Goal: Task Accomplishment & Management: Manage account settings

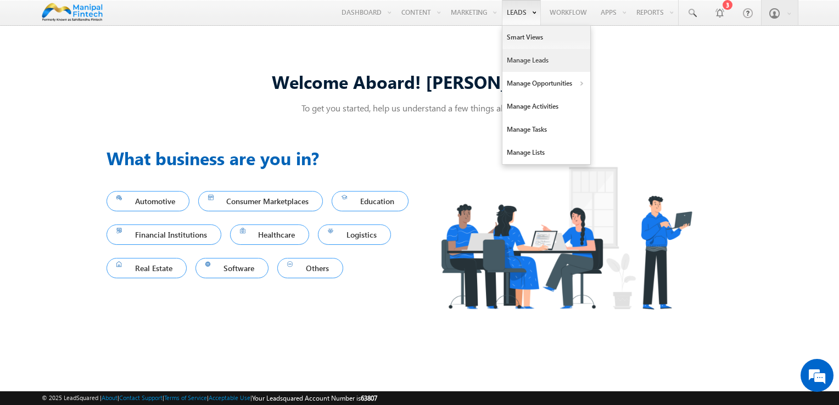
click at [528, 63] on link "Manage Leads" at bounding box center [546, 60] width 88 height 23
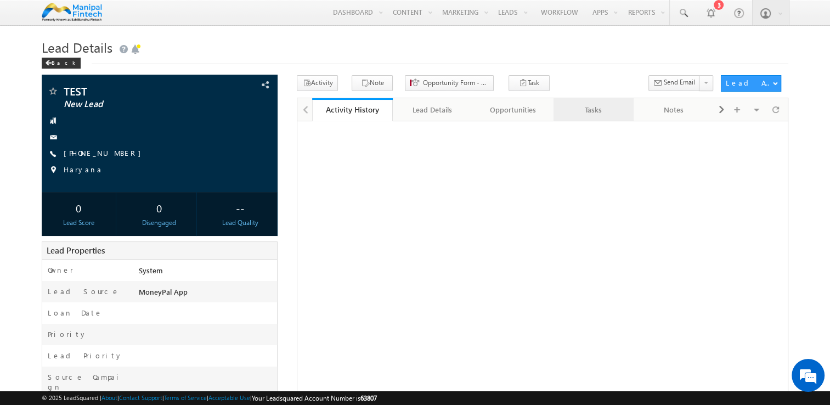
click at [591, 115] on div "Tasks" at bounding box center [594, 109] width 62 height 13
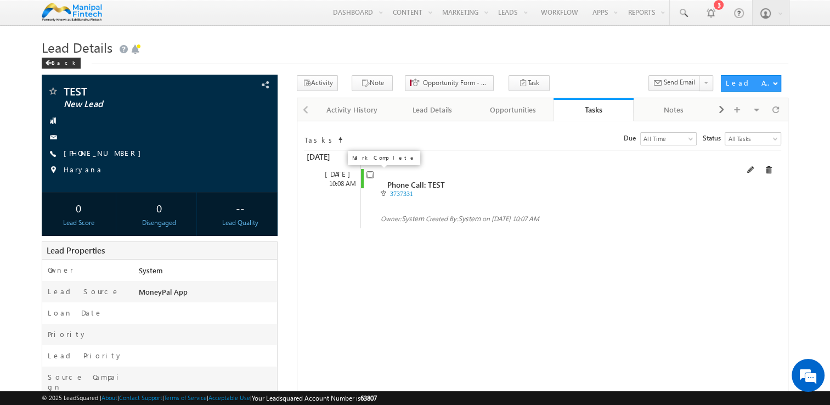
click at [369, 173] on input "checkbox" at bounding box center [370, 174] width 7 height 7
checkbox input "false"
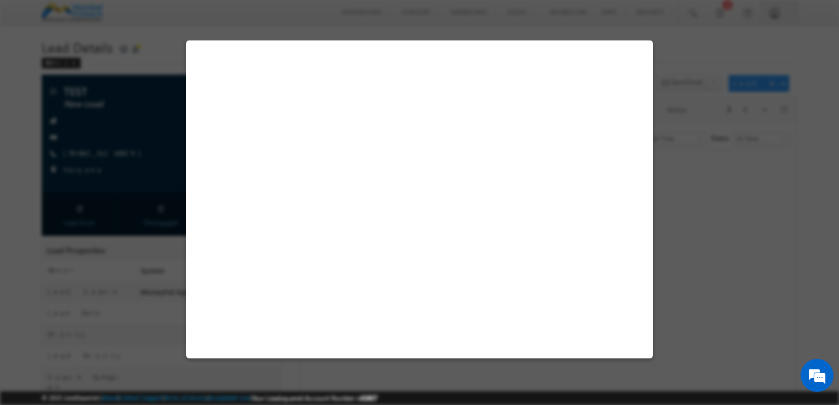
select select "MoneyPal App"
select select "Fresh Lead"
select select "Doorstep"
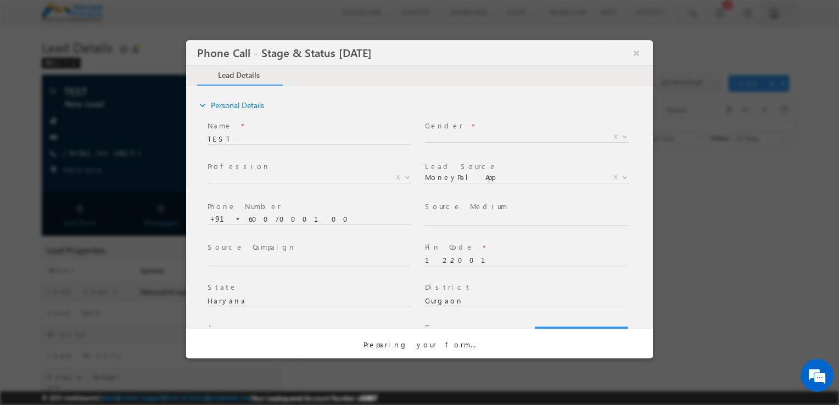
select select "Open"
select select "Fresh Lead"
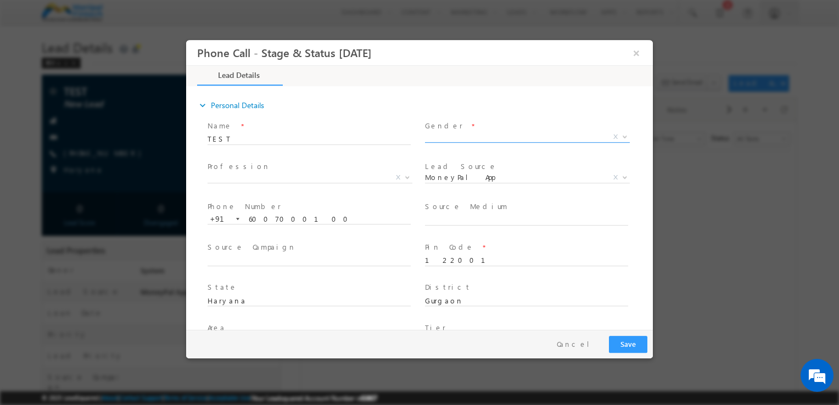
select select "163a4fbc-390e-11ed-8755-02b84f9e23c5"
click at [250, 140] on input "TEST" at bounding box center [308, 139] width 203 height 11
type input "TEST kae"
type input "[DATE] 10:19 AM"
type input "TEST karan"
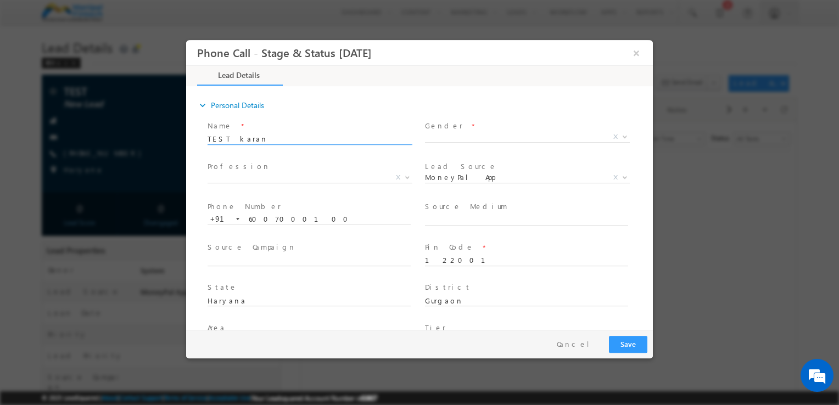
type input "TEST karan- MoneyPal App"
click at [347, 206] on span "Phone Number *" at bounding box center [308, 207] width 203 height 12
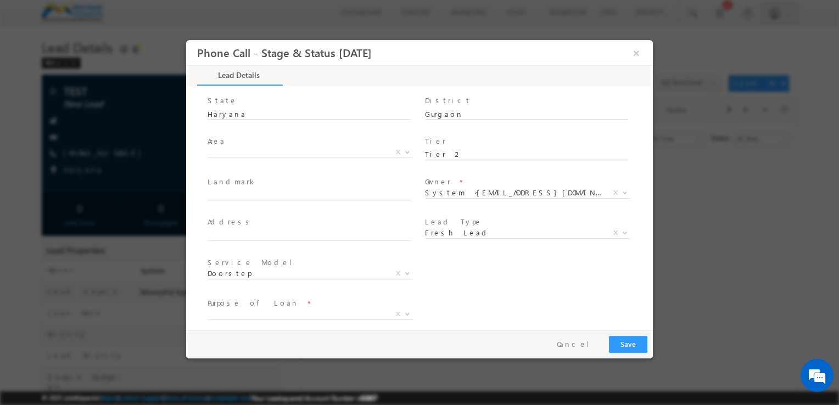
scroll to position [195, 0]
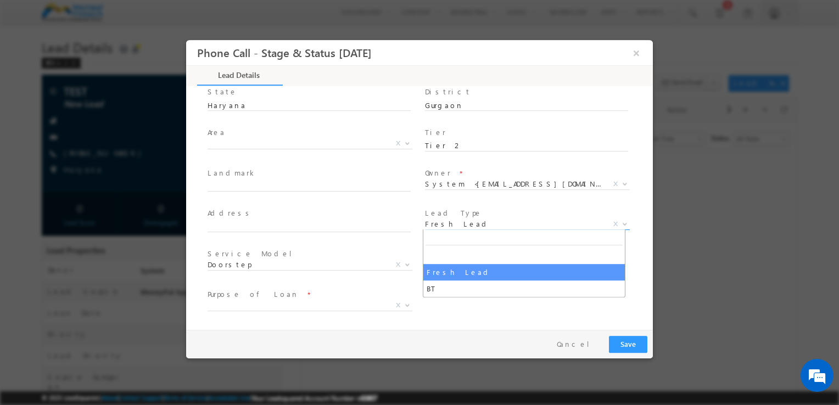
click at [454, 222] on span "Fresh Lead" at bounding box center [514, 224] width 178 height 10
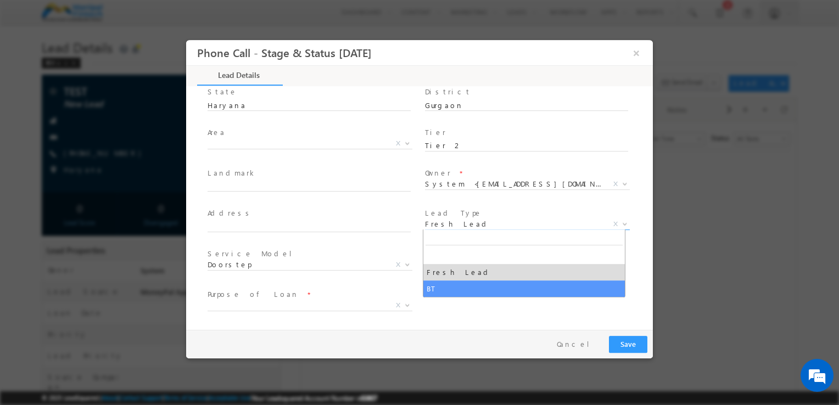
select select "BT"
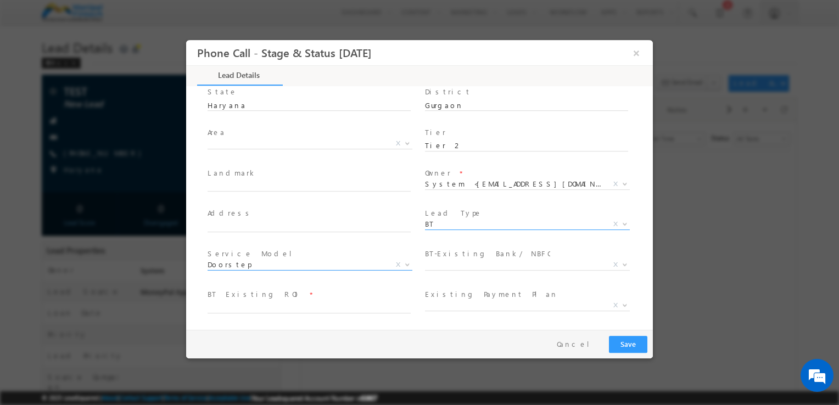
click at [264, 260] on span "Doorstep" at bounding box center [296, 265] width 178 height 10
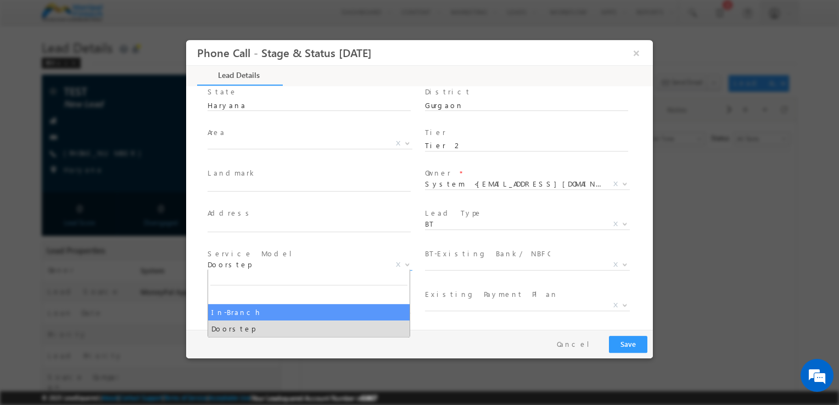
select select "In-Branch"
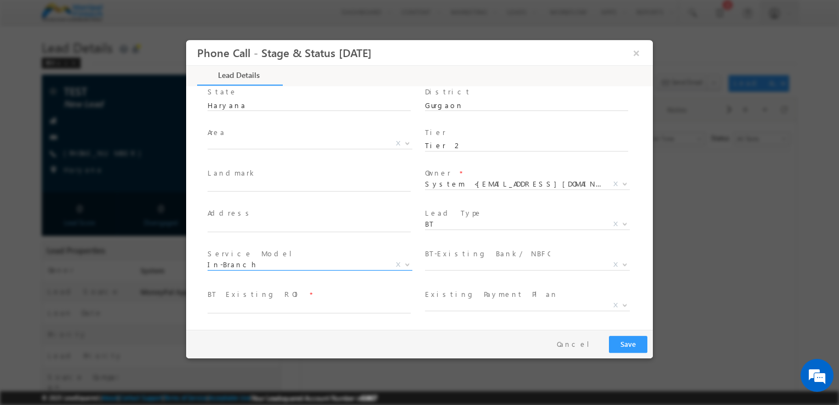
scroll to position [270, 0]
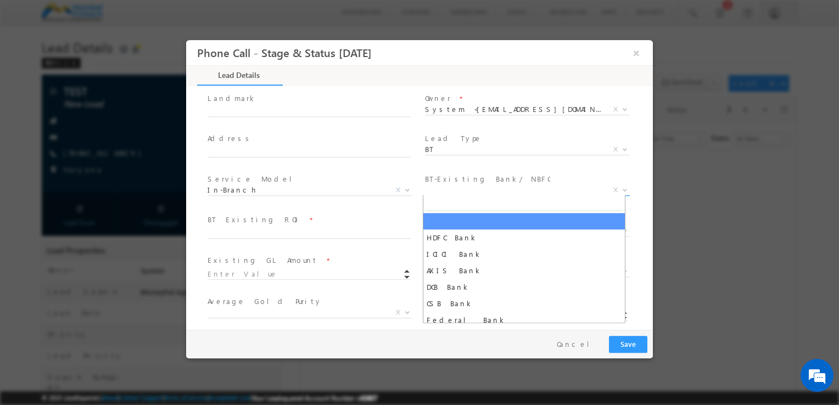
click at [479, 188] on span "X" at bounding box center [527, 190] width 205 height 11
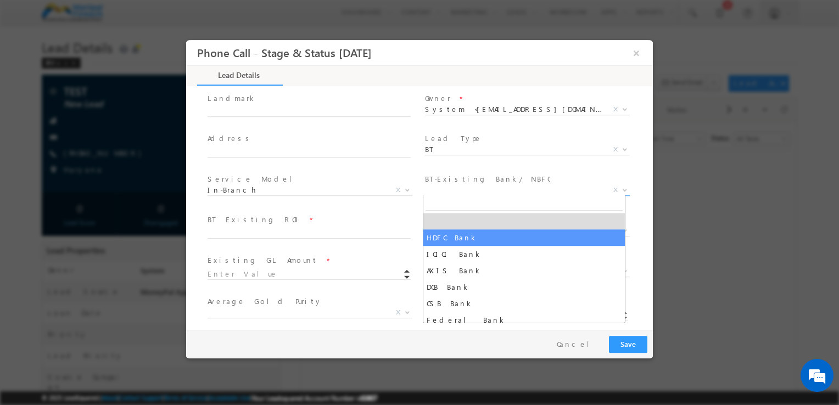
select select "HDFC Bank"
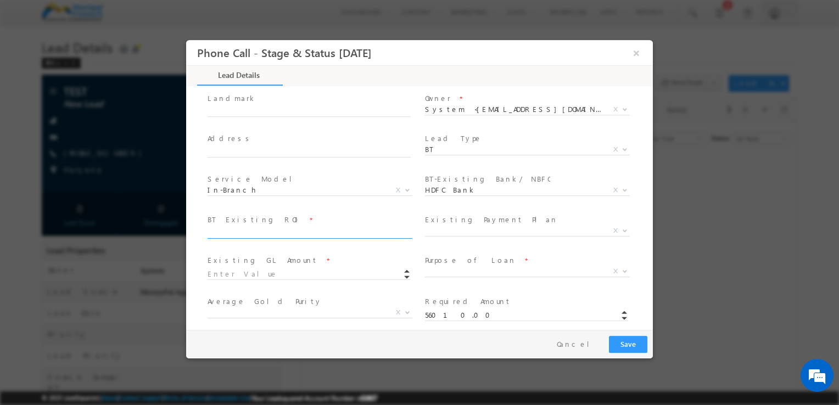
click at [245, 233] on input "text" at bounding box center [308, 233] width 203 height 11
type input "5"
drag, startPoint x: 258, startPoint y: 278, endPoint x: 250, endPoint y: 276, distance: 8.5
click at [250, 276] on input at bounding box center [308, 274] width 203 height 11
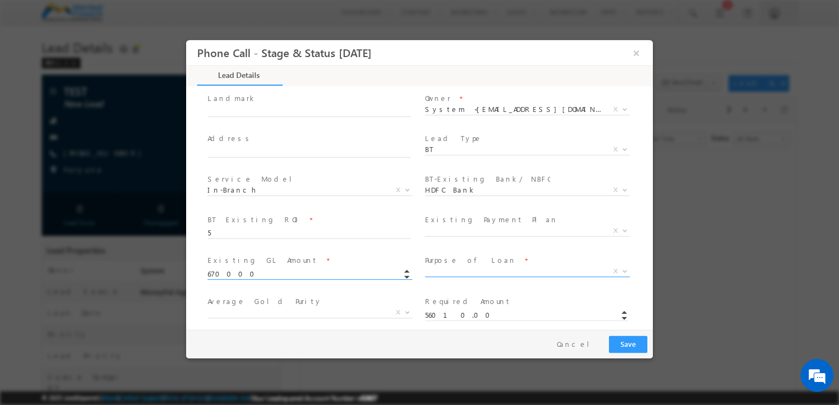
type input "670000.00"
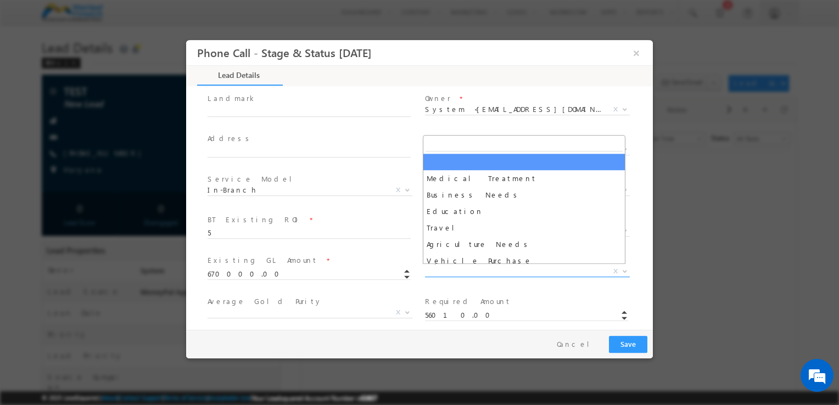
click at [454, 274] on span "X" at bounding box center [527, 271] width 205 height 11
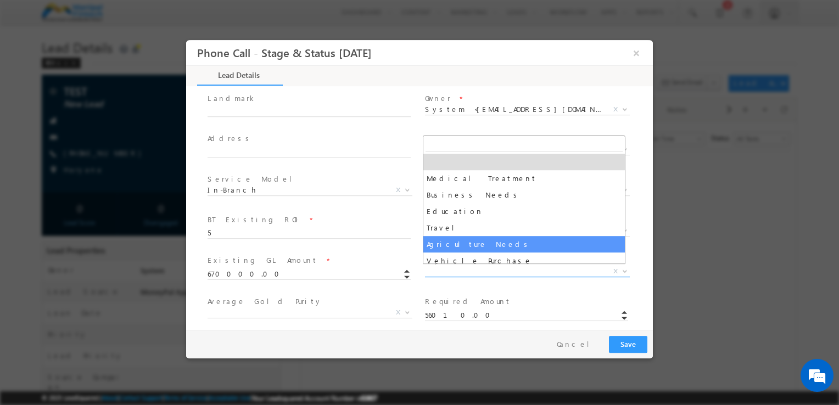
select select "Agriculture Needs"
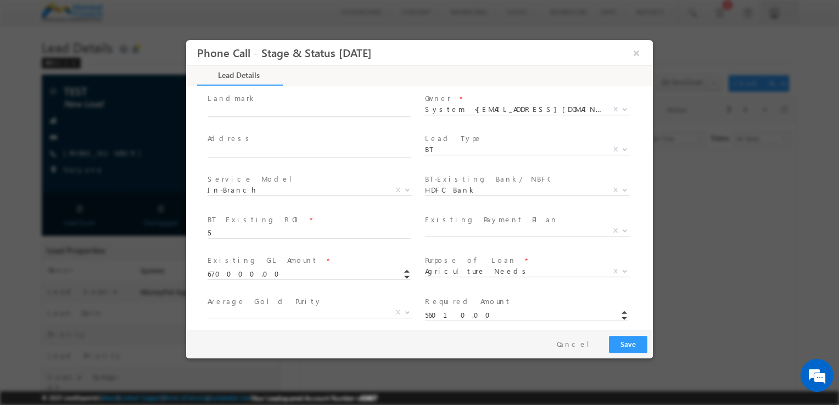
click at [446, 221] on label "Existing Payment Plan" at bounding box center [491, 220] width 133 height 10
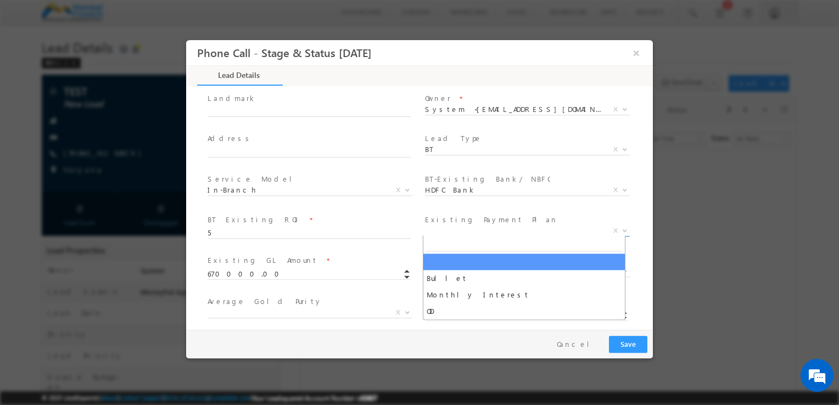
click at [446, 228] on span "X" at bounding box center [527, 231] width 205 height 11
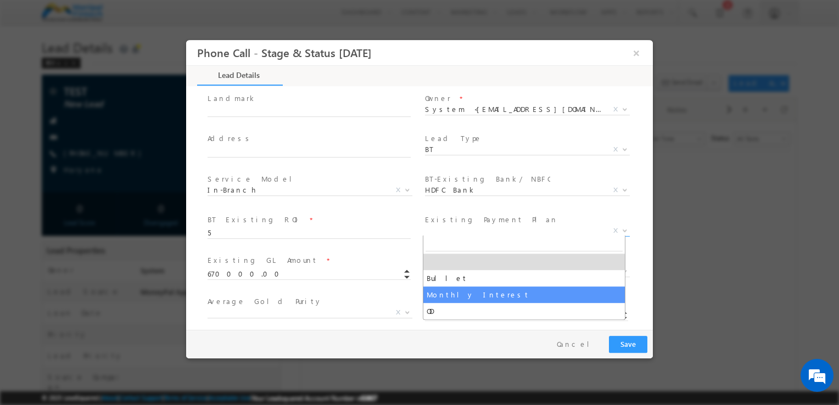
select select "Monthly Interest"
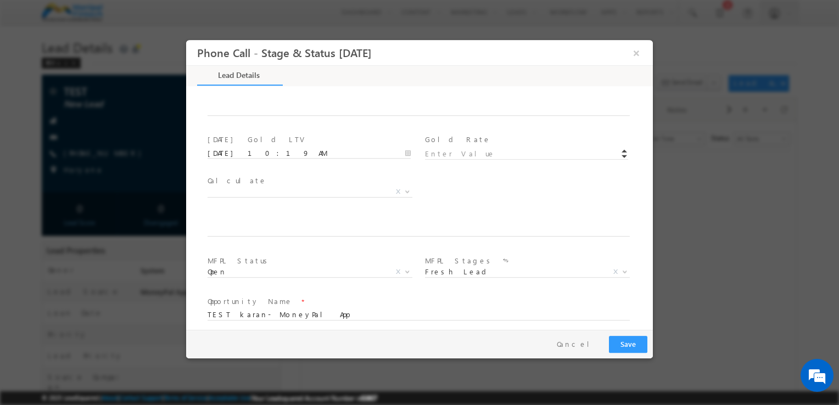
scroll to position [599, 0]
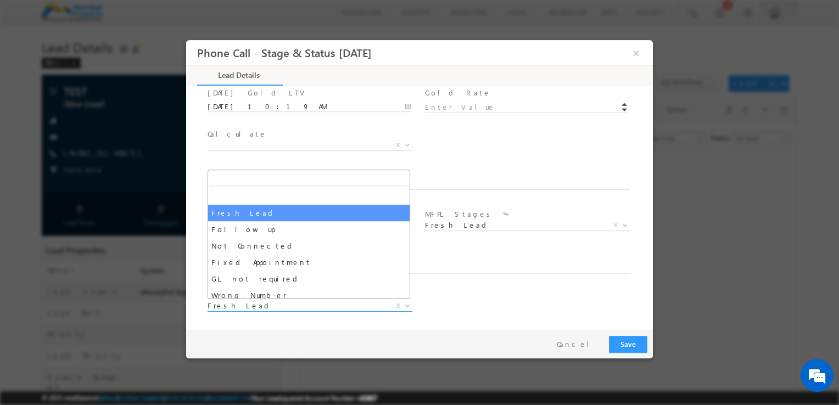
click at [228, 307] on span "Fresh Lead" at bounding box center [296, 306] width 178 height 10
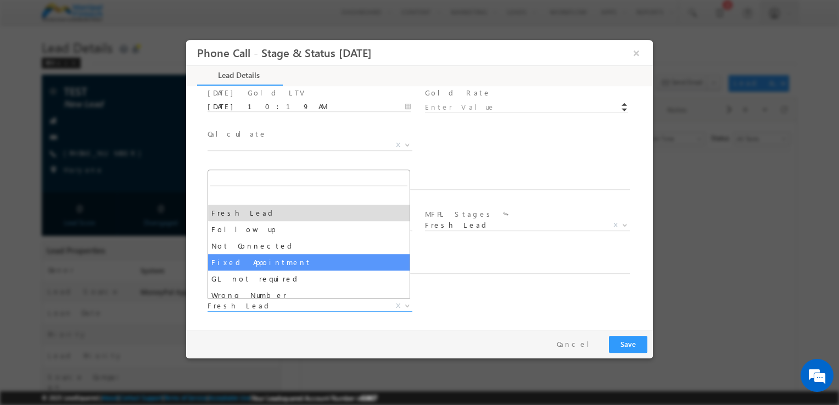
select select "Fixed Appointment"
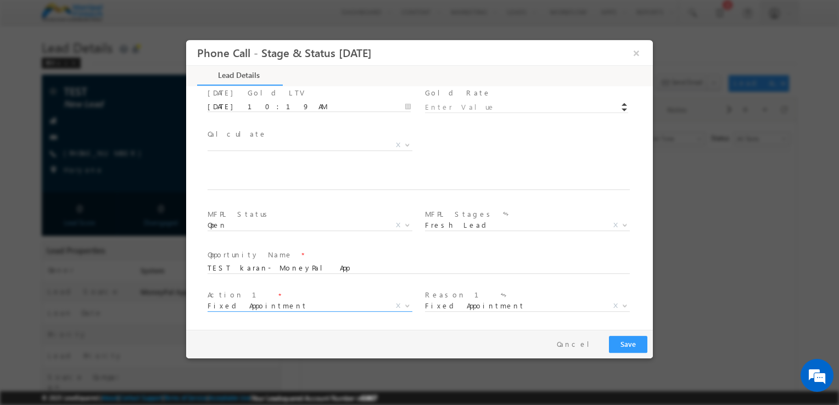
scroll to position [681, 0]
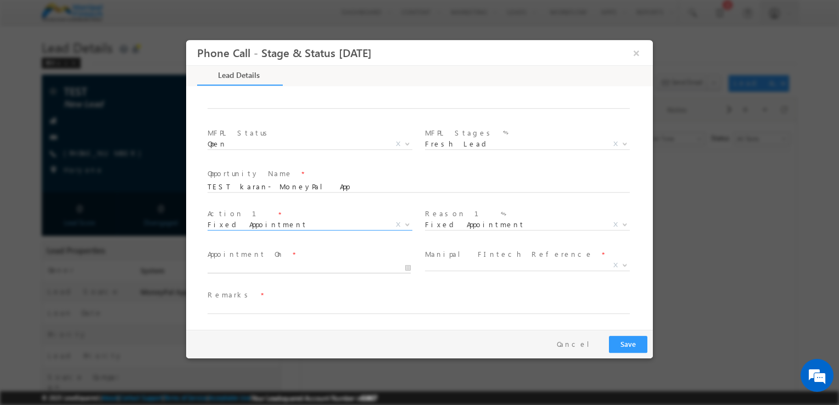
type input "[DATE] 10:20 AM"
type input "20"
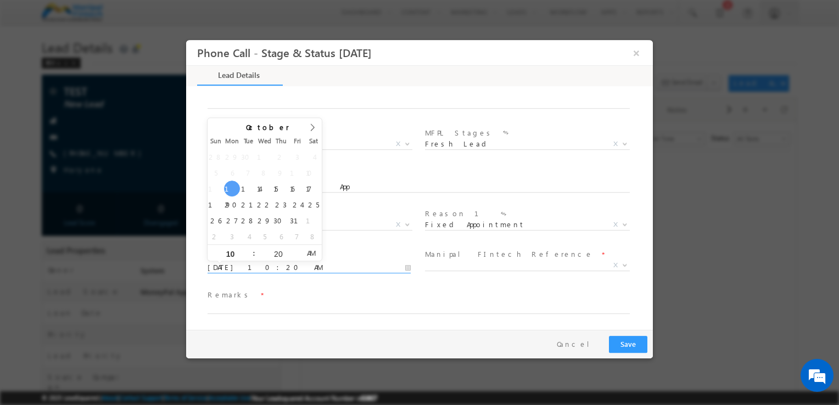
click at [240, 267] on input "[DATE] 10:20 AM" at bounding box center [308, 267] width 203 height 11
type input "[DATE] 11:20 AM"
type input "11"
click at [248, 250] on span at bounding box center [249, 249] width 8 height 8
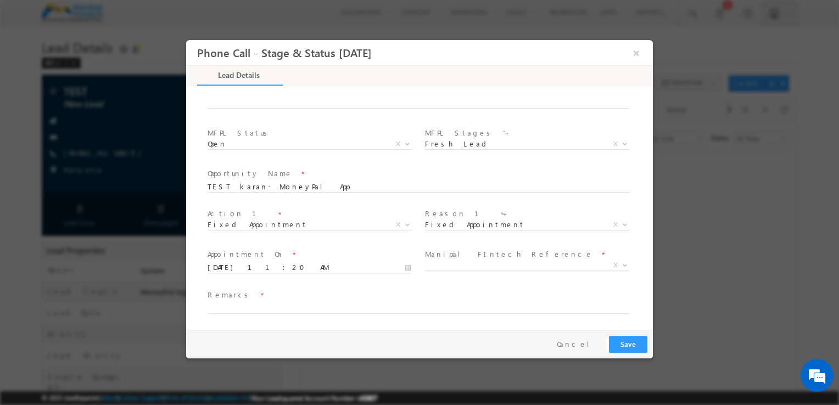
click at [268, 287] on div "Remarks *" at bounding box center [423, 307] width 436 height 41
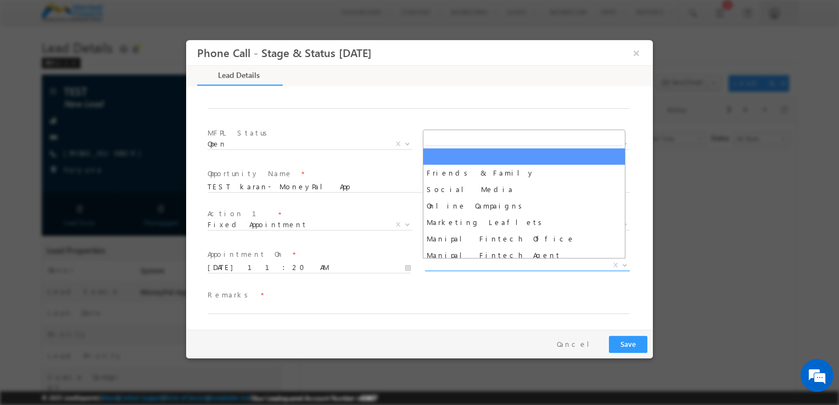
click at [496, 261] on span "X" at bounding box center [527, 265] width 205 height 11
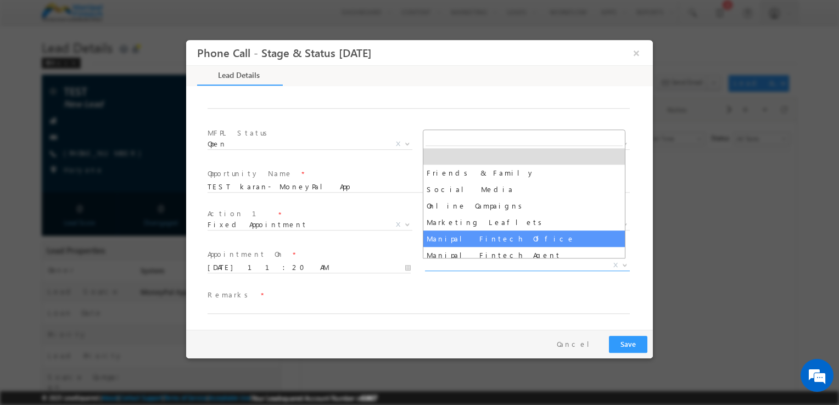
select select "Manipal Fintech Office"
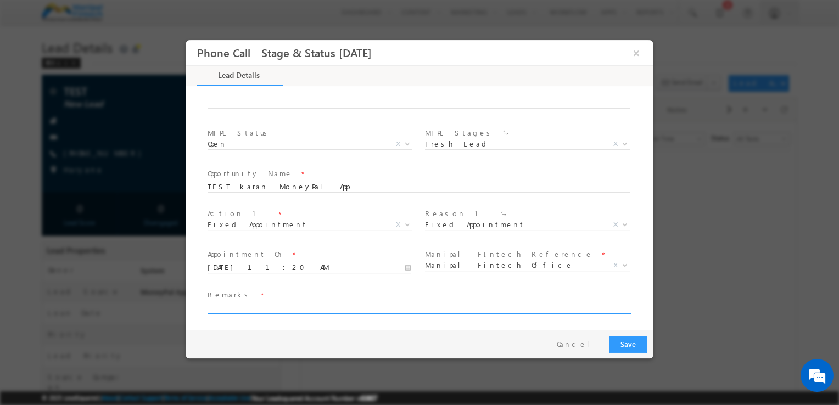
click at [227, 307] on input "text" at bounding box center [418, 308] width 422 height 11
type input "plk"
click at [621, 339] on button "Save" at bounding box center [628, 344] width 38 height 17
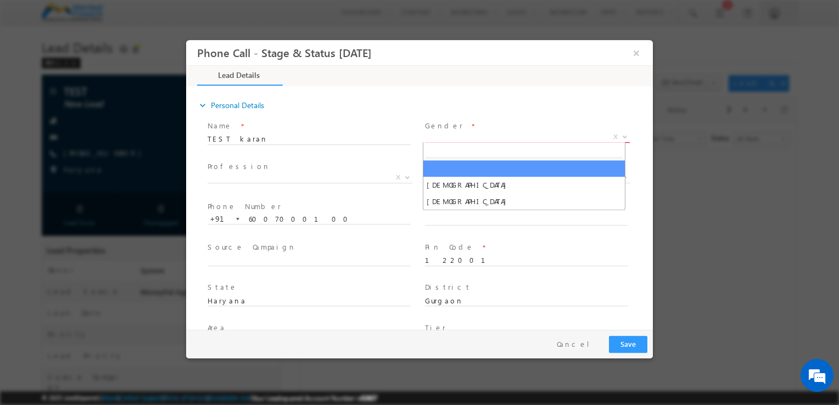
click at [440, 132] on span "X" at bounding box center [527, 137] width 205 height 11
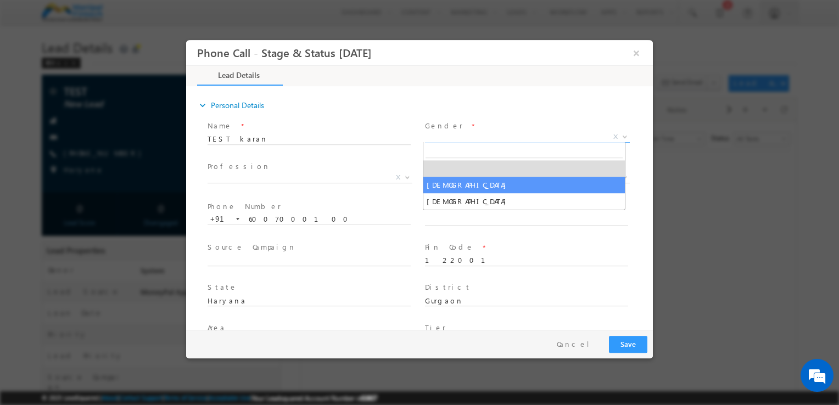
select select "[DEMOGRAPHIC_DATA]"
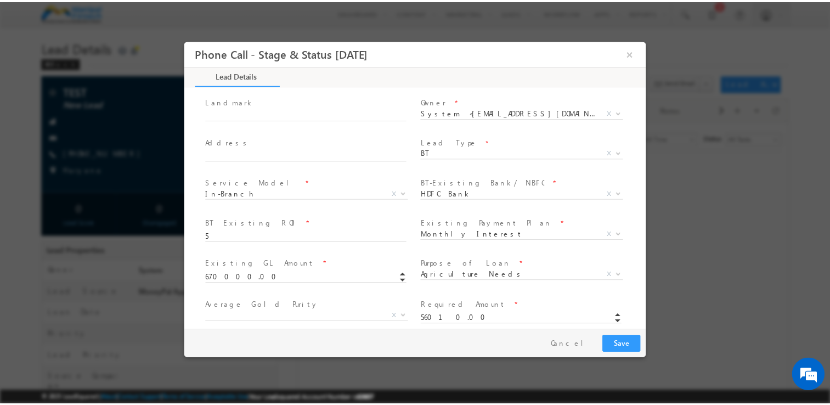
scroll to position [296, 0]
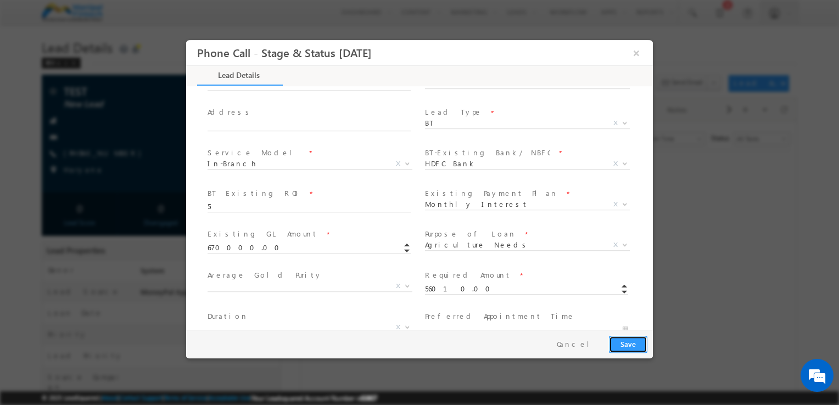
click at [630, 346] on button "Save" at bounding box center [628, 344] width 38 height 17
